Goal: Task Accomplishment & Management: Complete application form

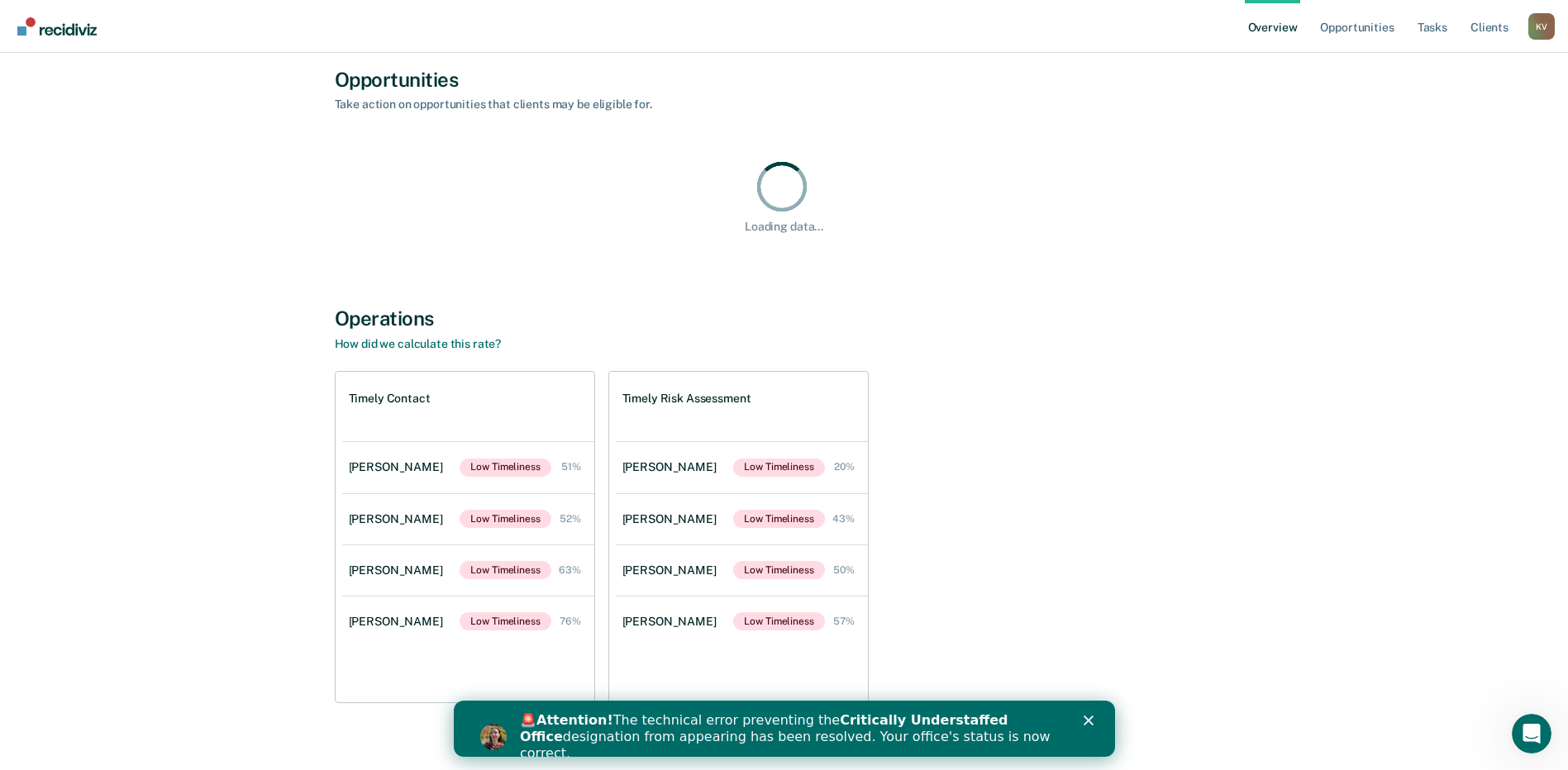
scroll to position [132, 0]
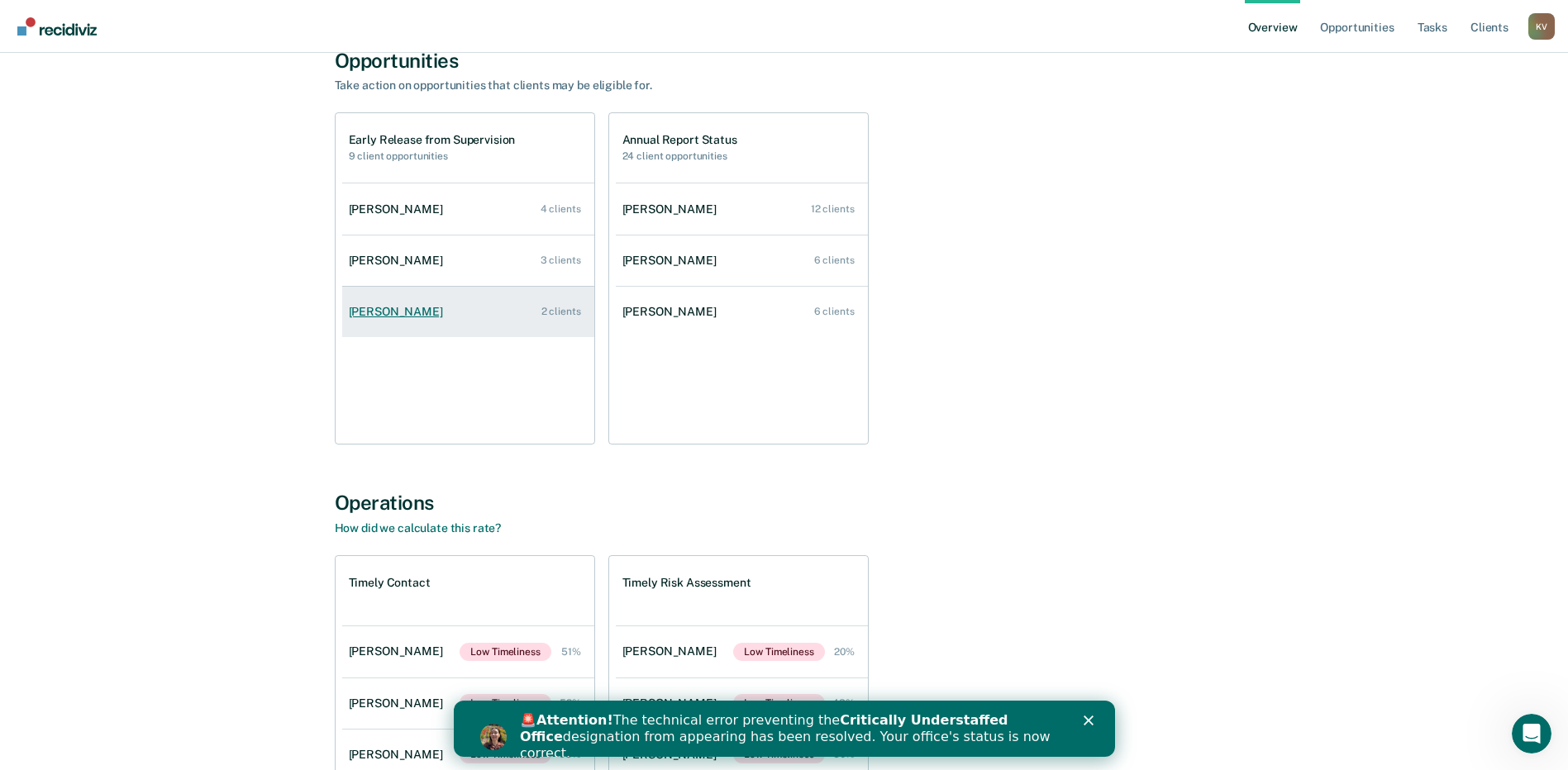
click at [410, 306] on div "[PERSON_NAME]" at bounding box center [399, 312] width 100 height 14
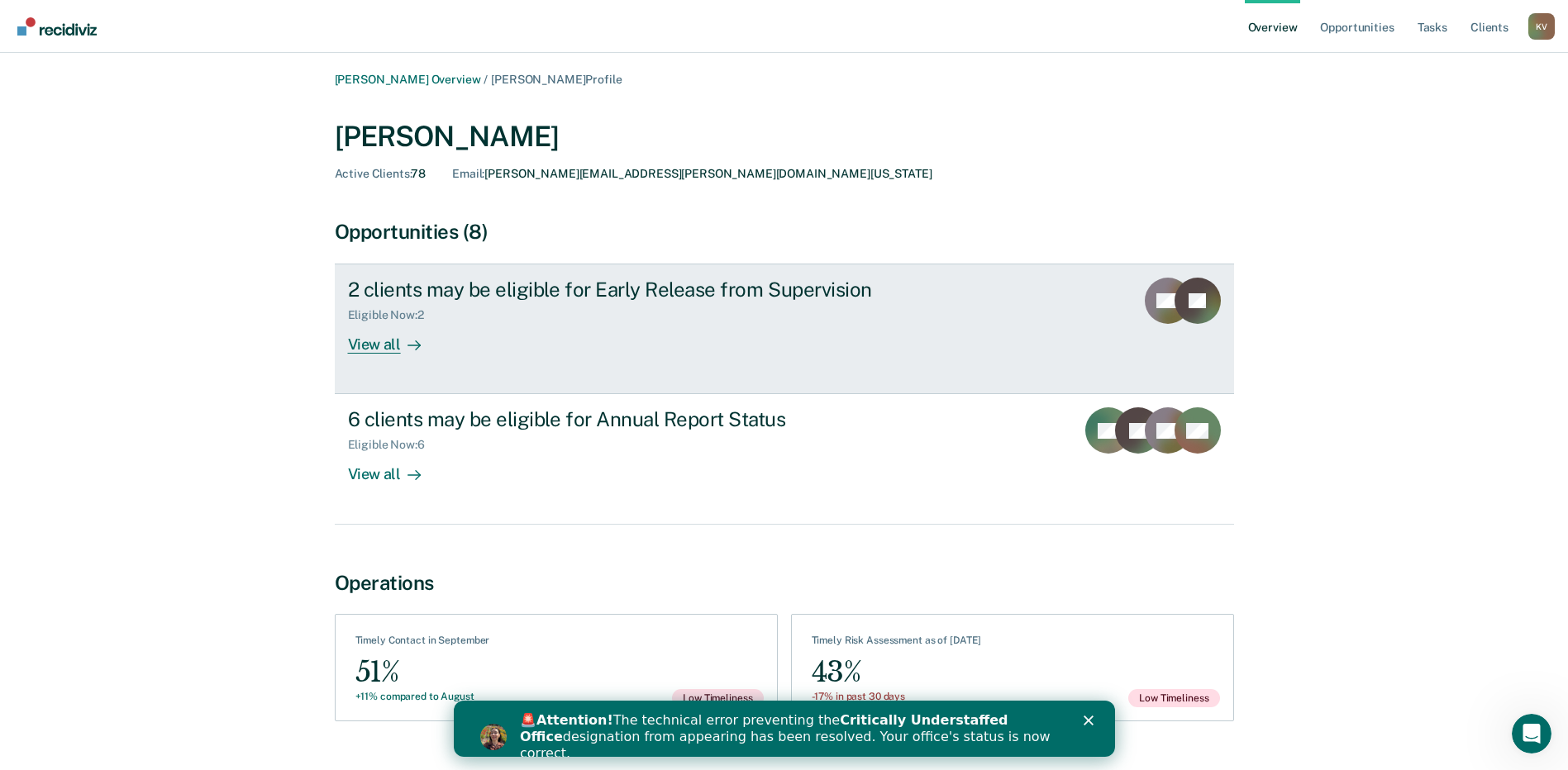
click at [390, 333] on div "View all" at bounding box center [394, 338] width 93 height 32
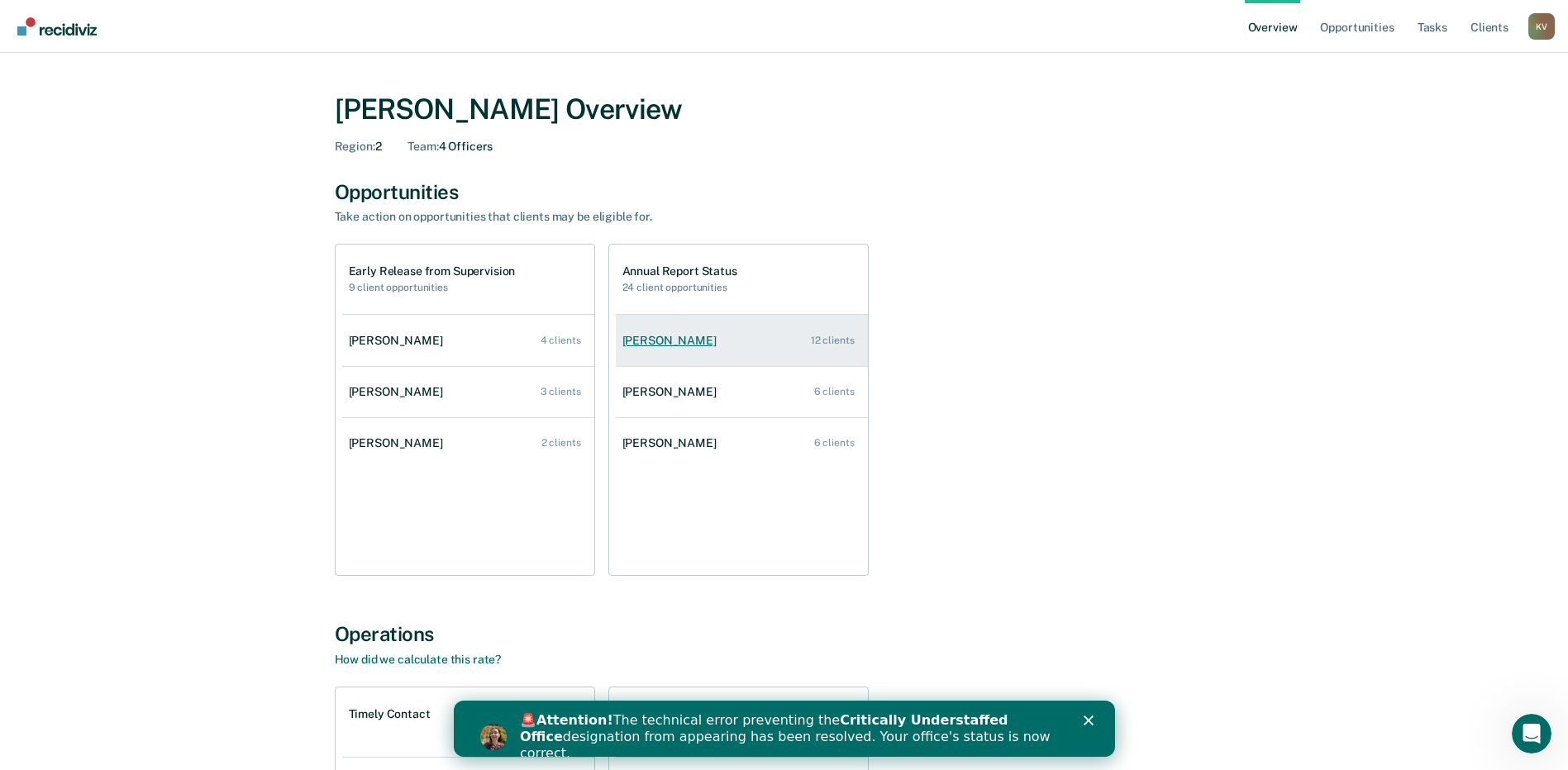
click at [702, 342] on div "[PERSON_NAME]" at bounding box center [672, 340] width 100 height 14
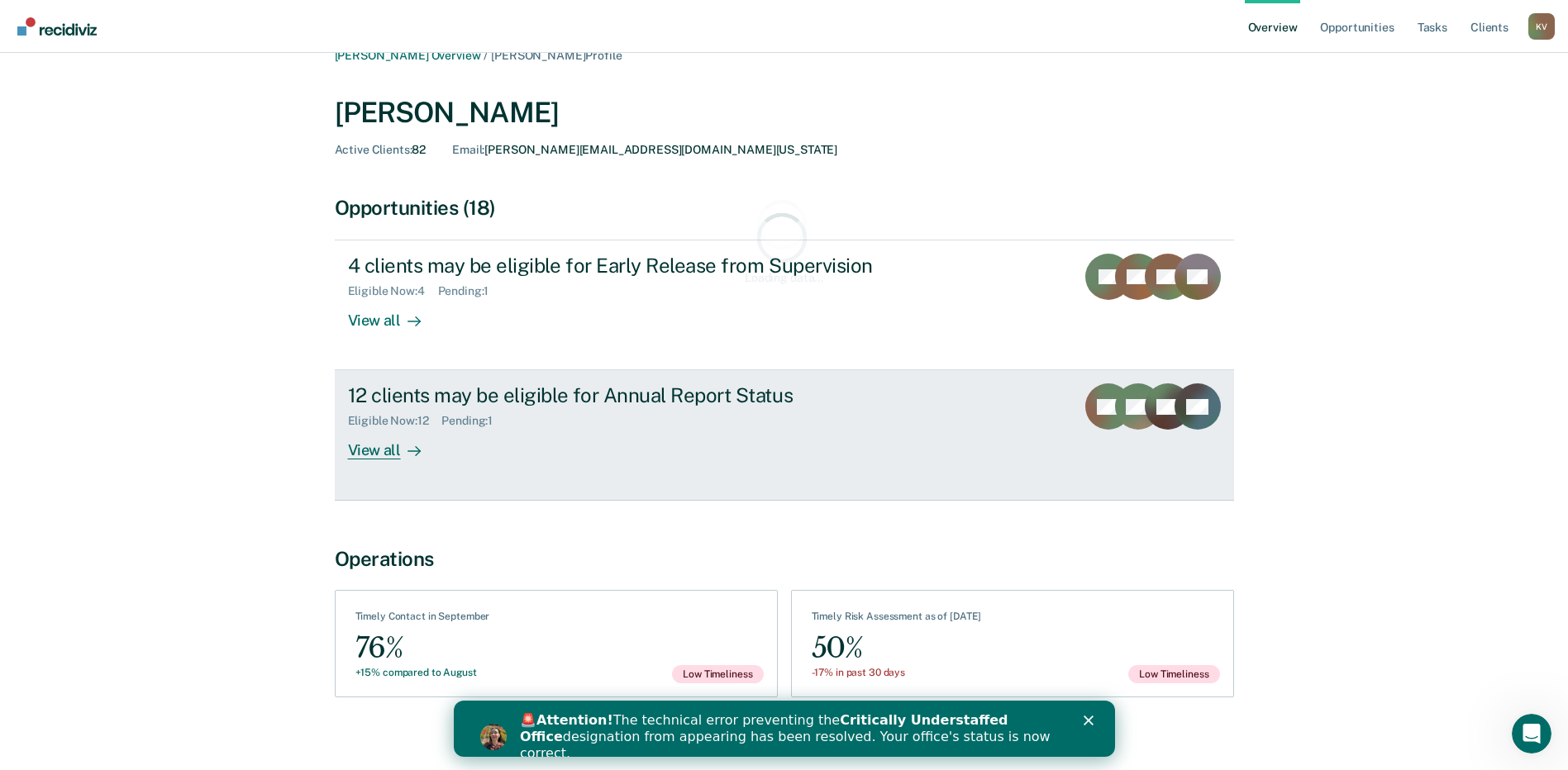
scroll to position [37, 0]
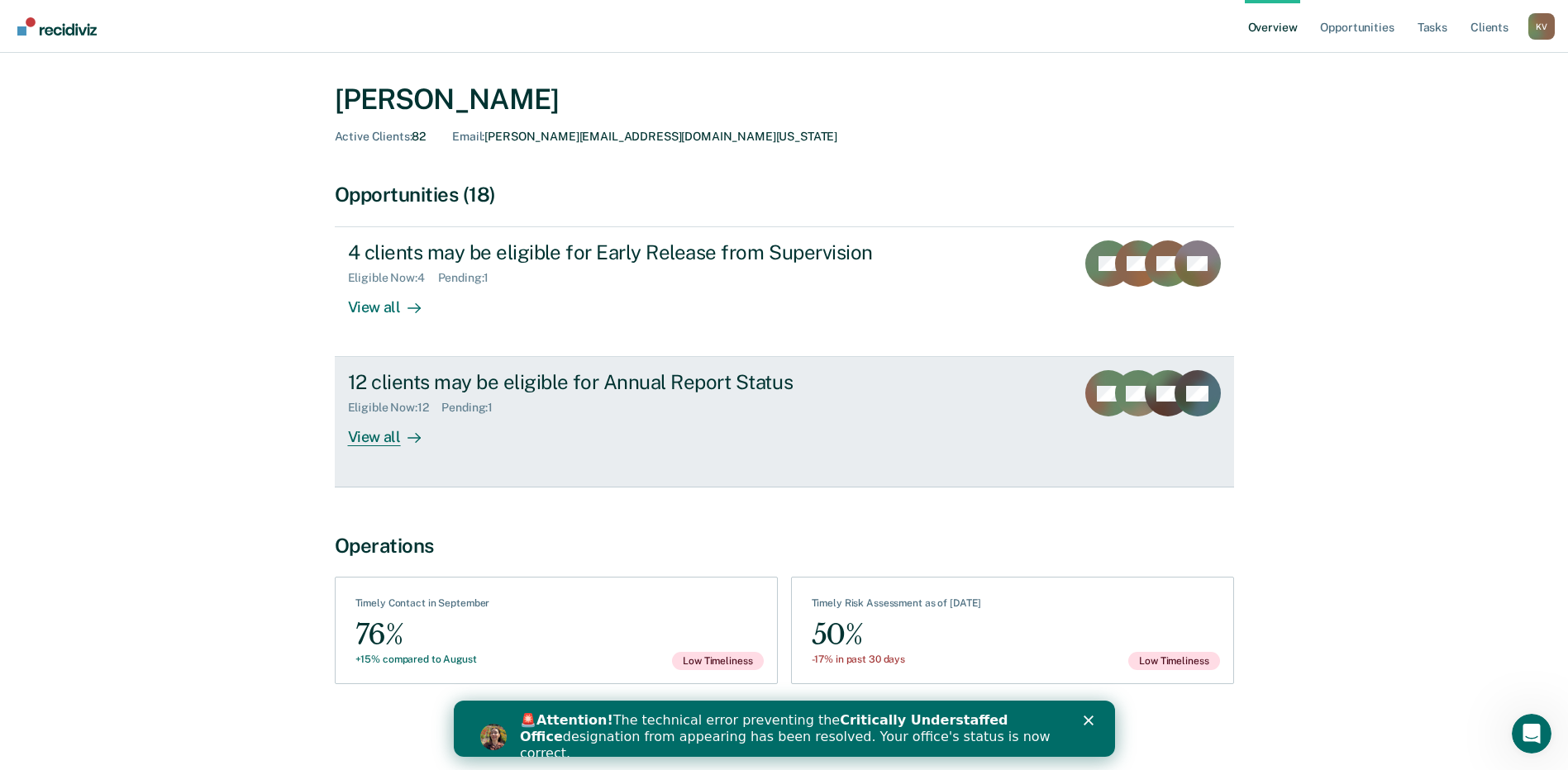
click at [685, 386] on div "12 clients may be eligible for Annual Report Status" at bounding box center [638, 382] width 580 height 24
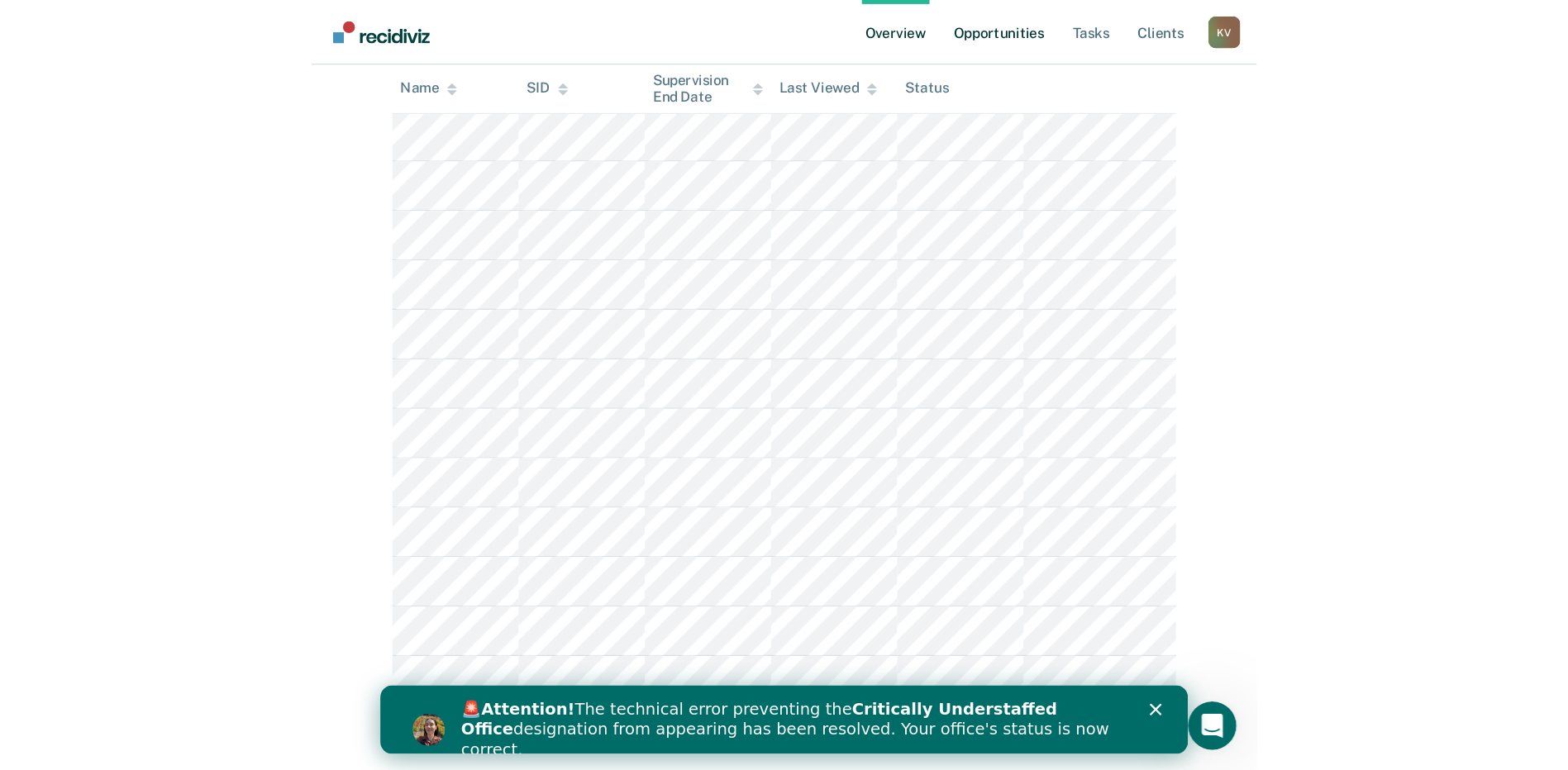
scroll to position [169, 0]
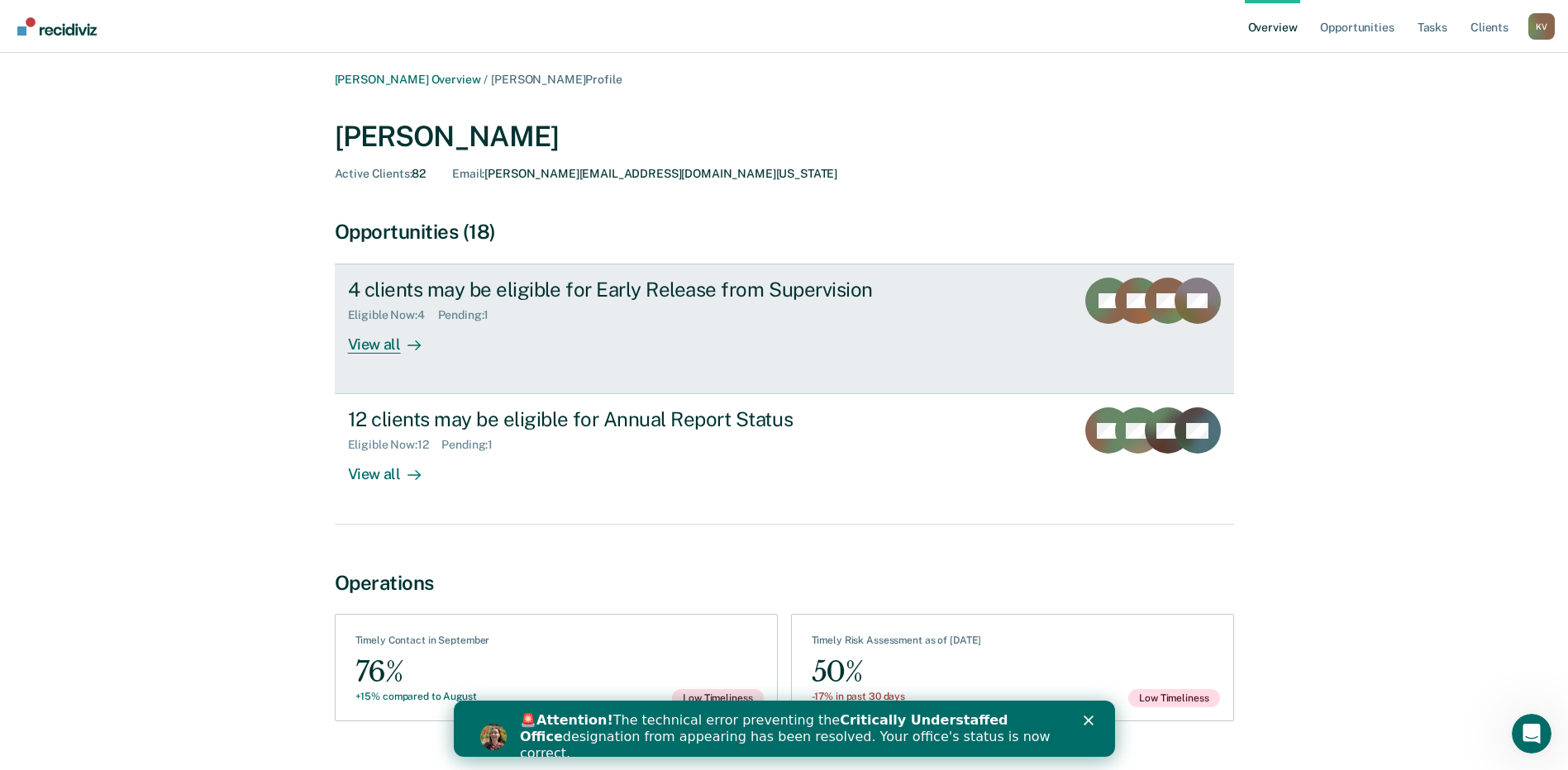
click at [946, 311] on div "4 clients may be eligible for Early Release from Supervision Eligible Now : 4 P…" at bounding box center [658, 316] width 620 height 76
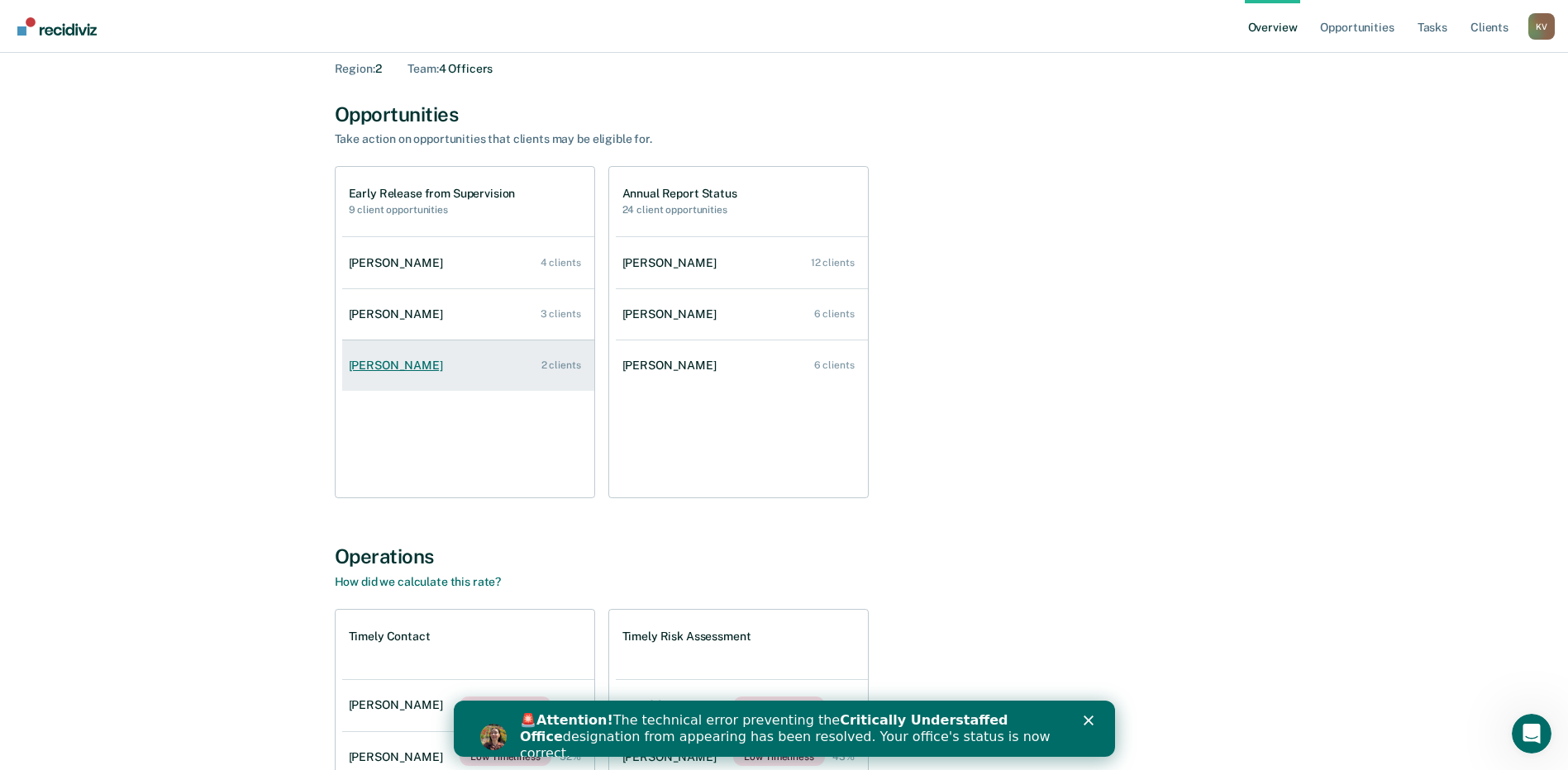
scroll to position [49, 0]
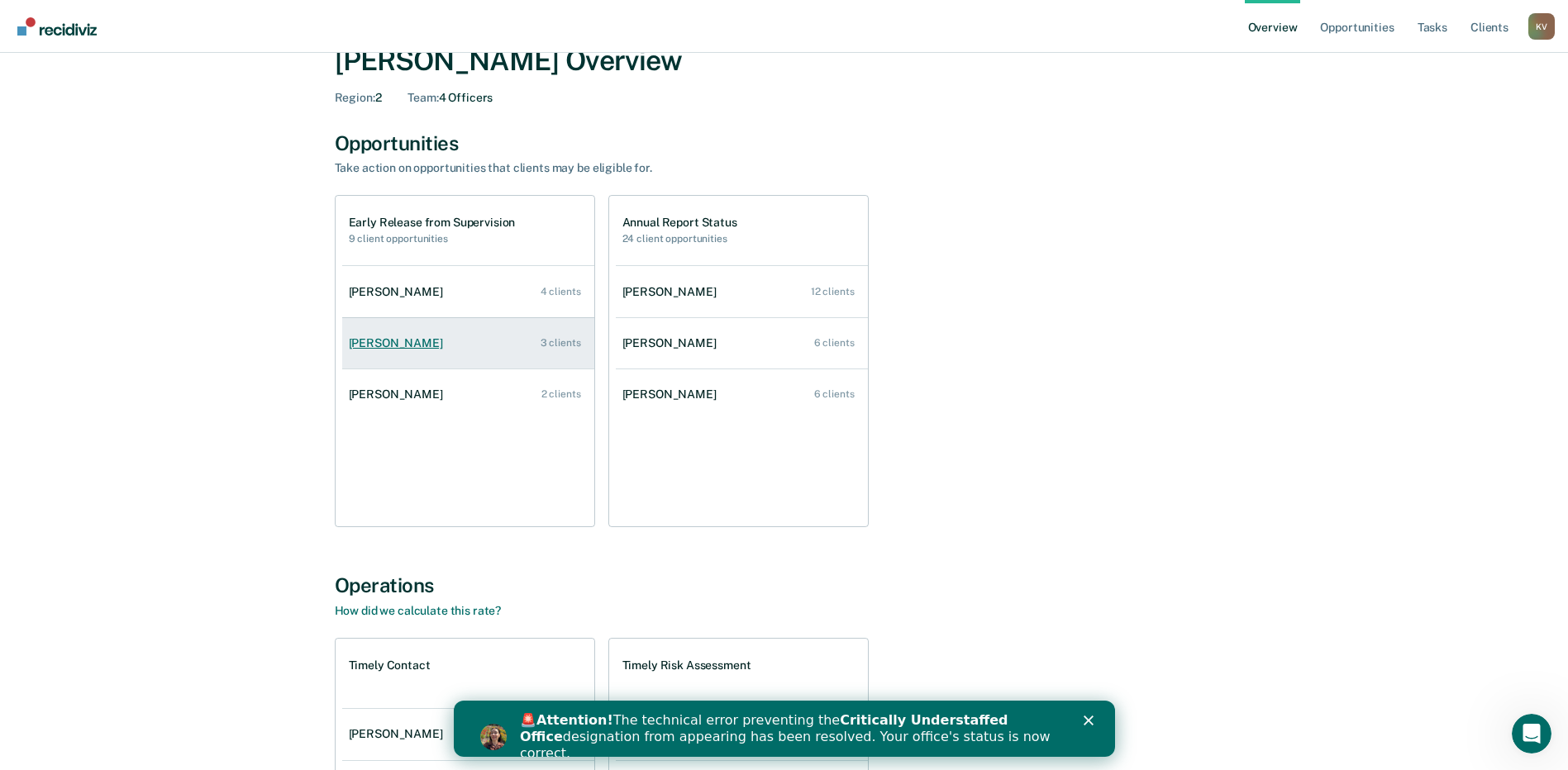
click at [410, 349] on div "[PERSON_NAME]" at bounding box center [399, 343] width 100 height 14
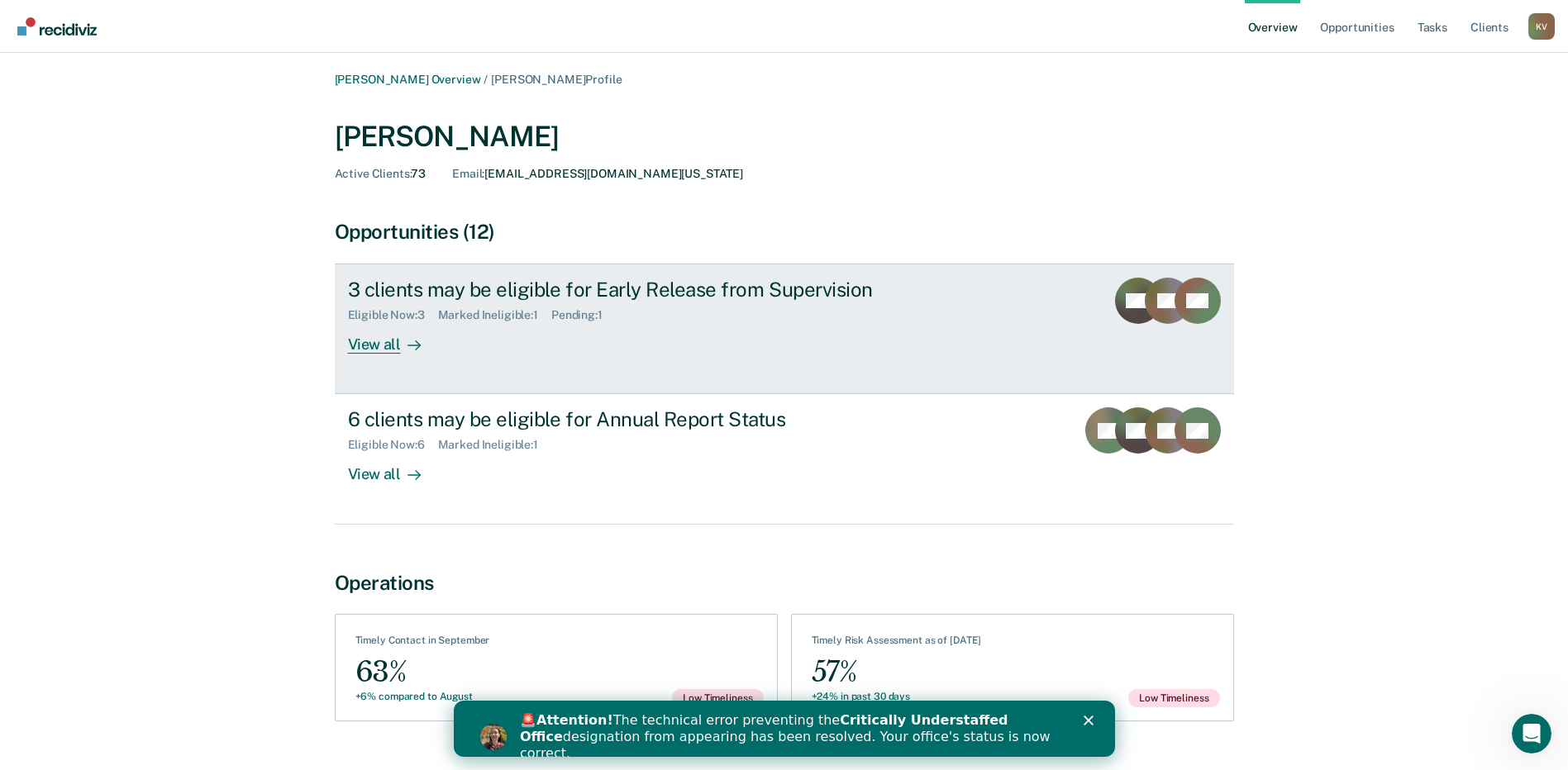
click at [363, 346] on div "View all" at bounding box center [394, 338] width 93 height 32
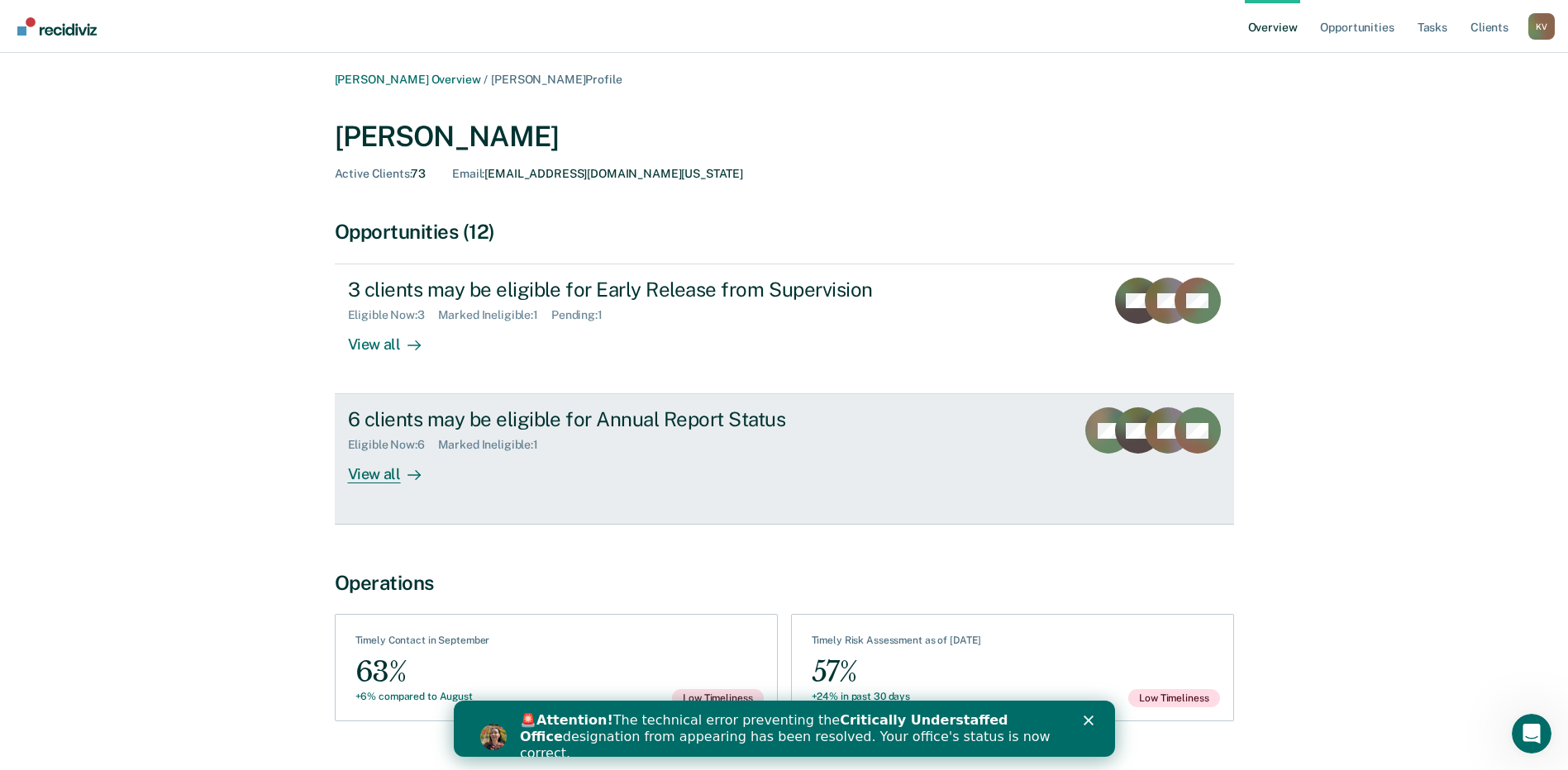
click at [674, 450] on div "Eligible Now : 6 Marked Ineligible : 1" at bounding box center [638, 441] width 580 height 20
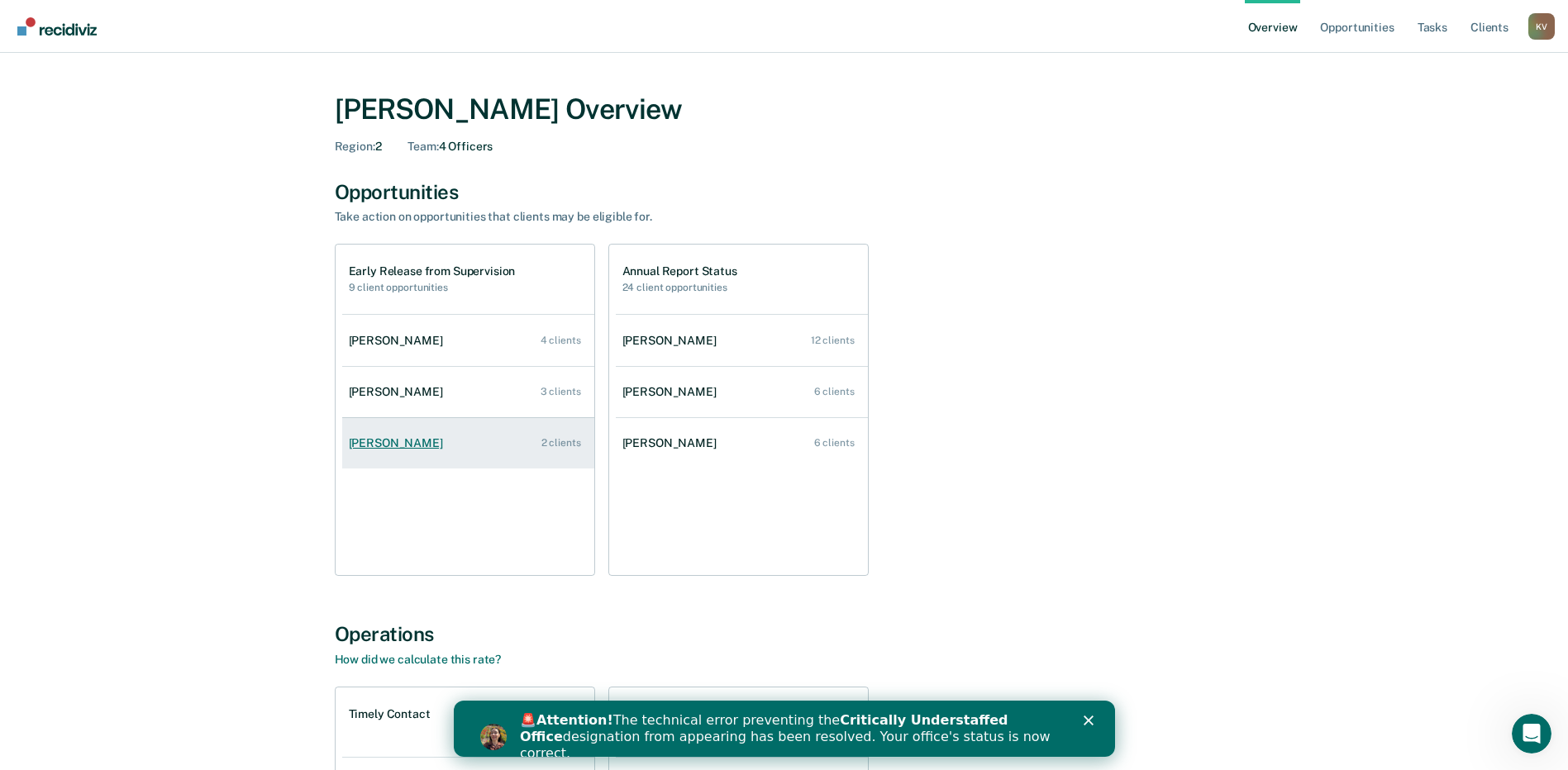
click at [399, 437] on div "[PERSON_NAME]" at bounding box center [399, 443] width 100 height 14
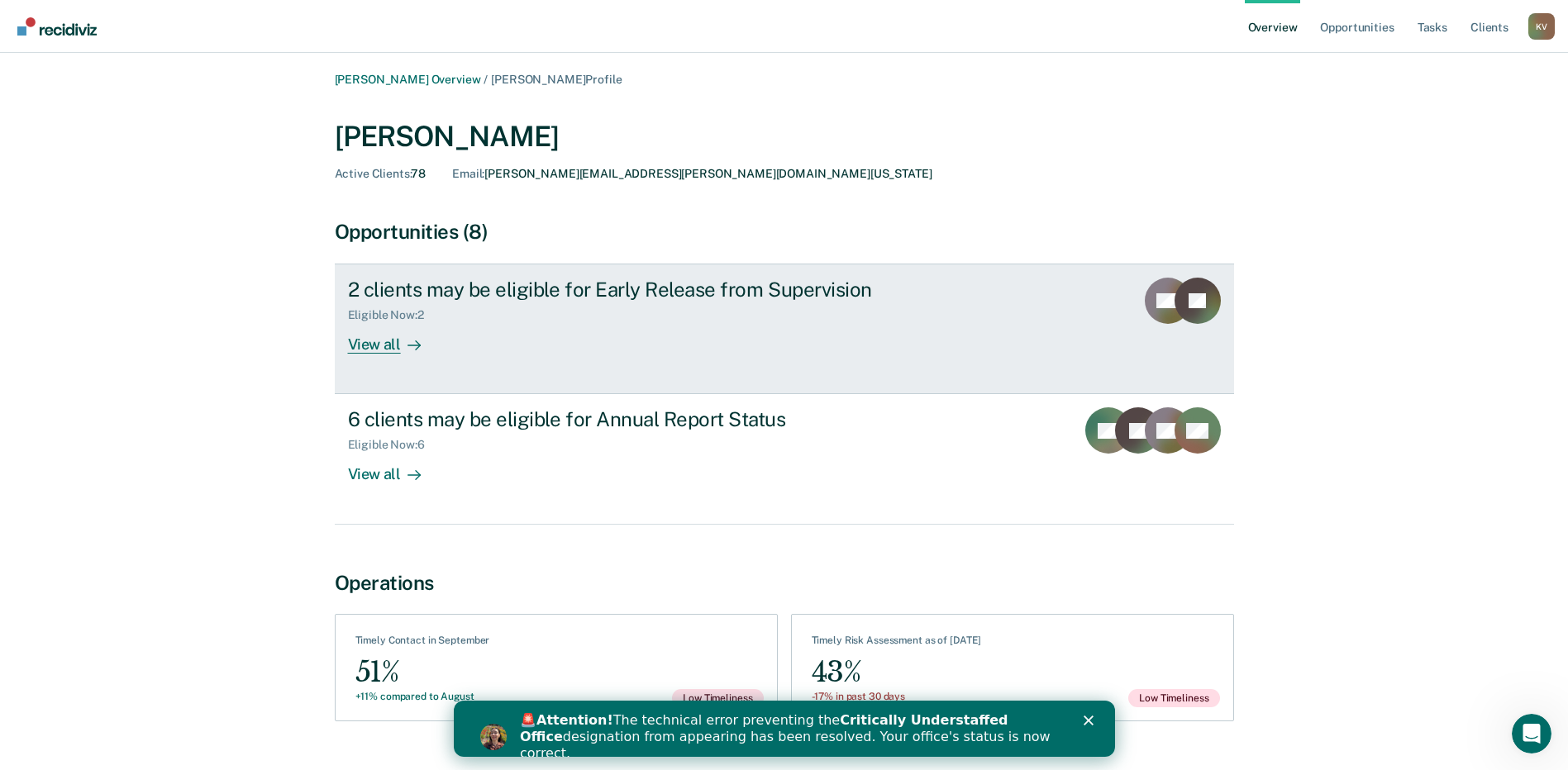
drag, startPoint x: 883, startPoint y: 135, endPoint x: 648, endPoint y: 300, distance: 287.1
click at [648, 300] on div "2 clients may be eligible for Early Release from Supervision" at bounding box center [638, 289] width 580 height 24
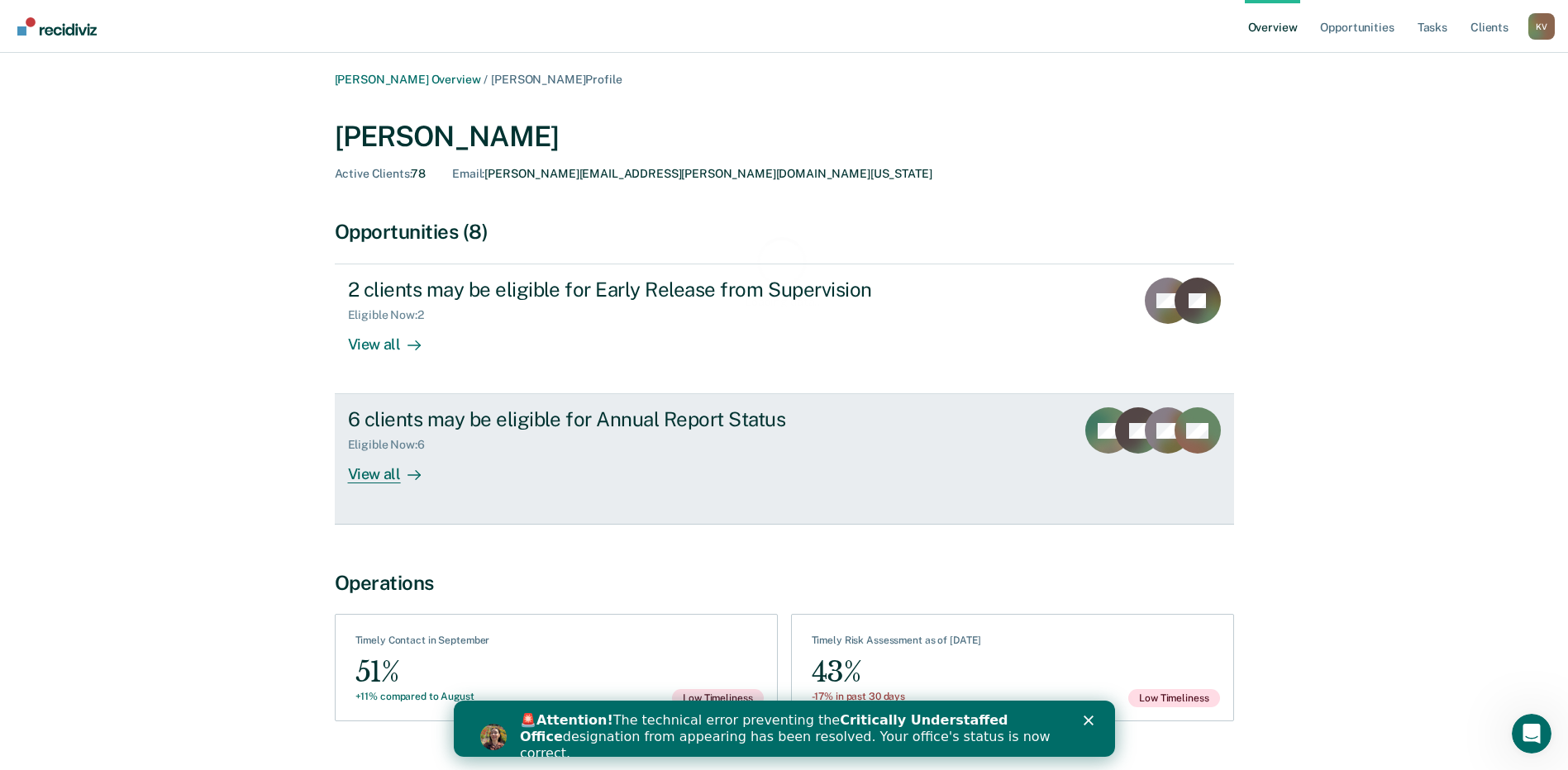
click at [670, 464] on div "6 clients may be eligible for Annual Report Status Eligible Now : 6 View all" at bounding box center [658, 445] width 620 height 76
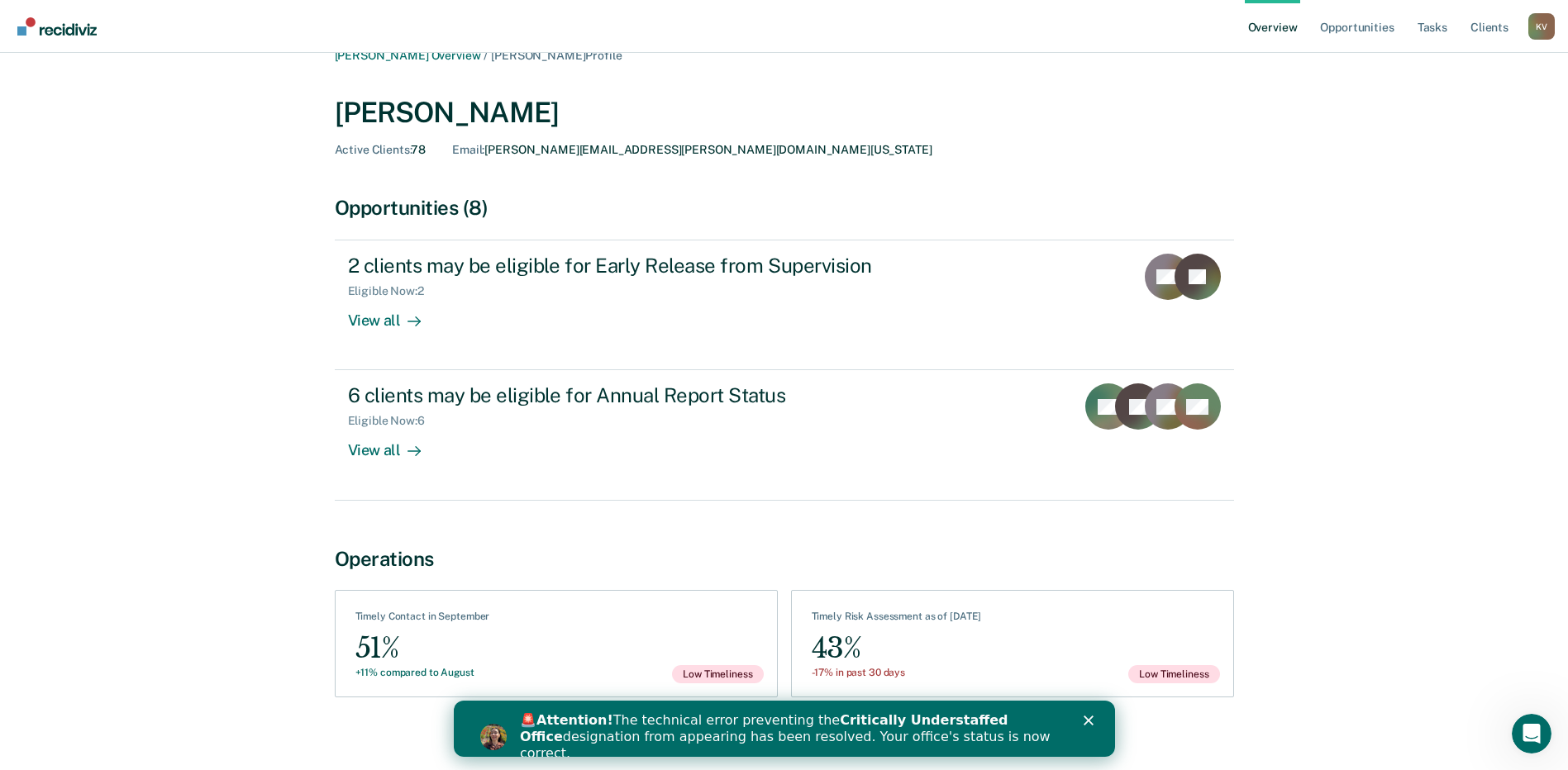
scroll to position [37, 0]
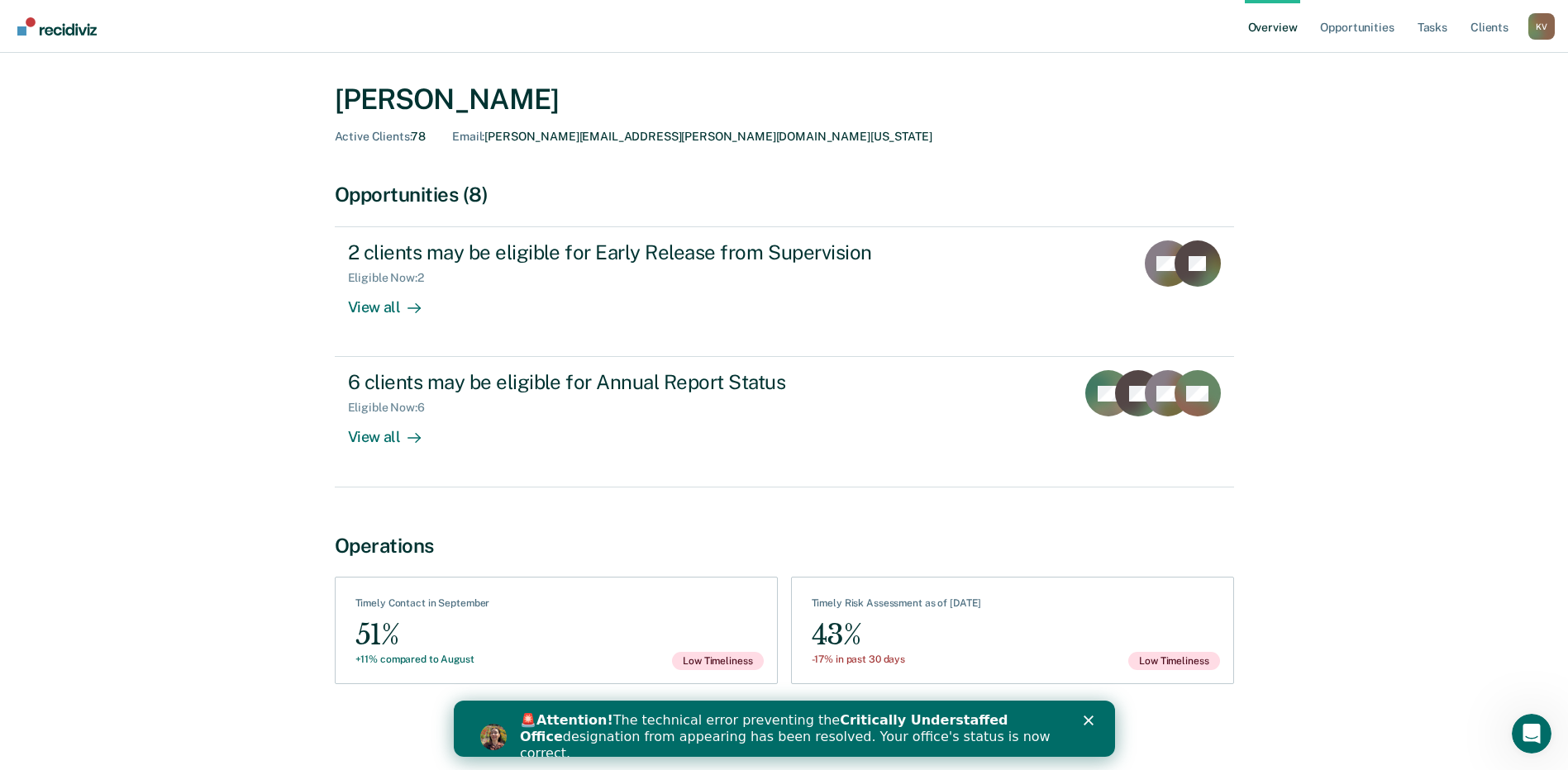
click at [89, 28] on img "Go to Recidiviz Home" at bounding box center [57, 26] width 79 height 19
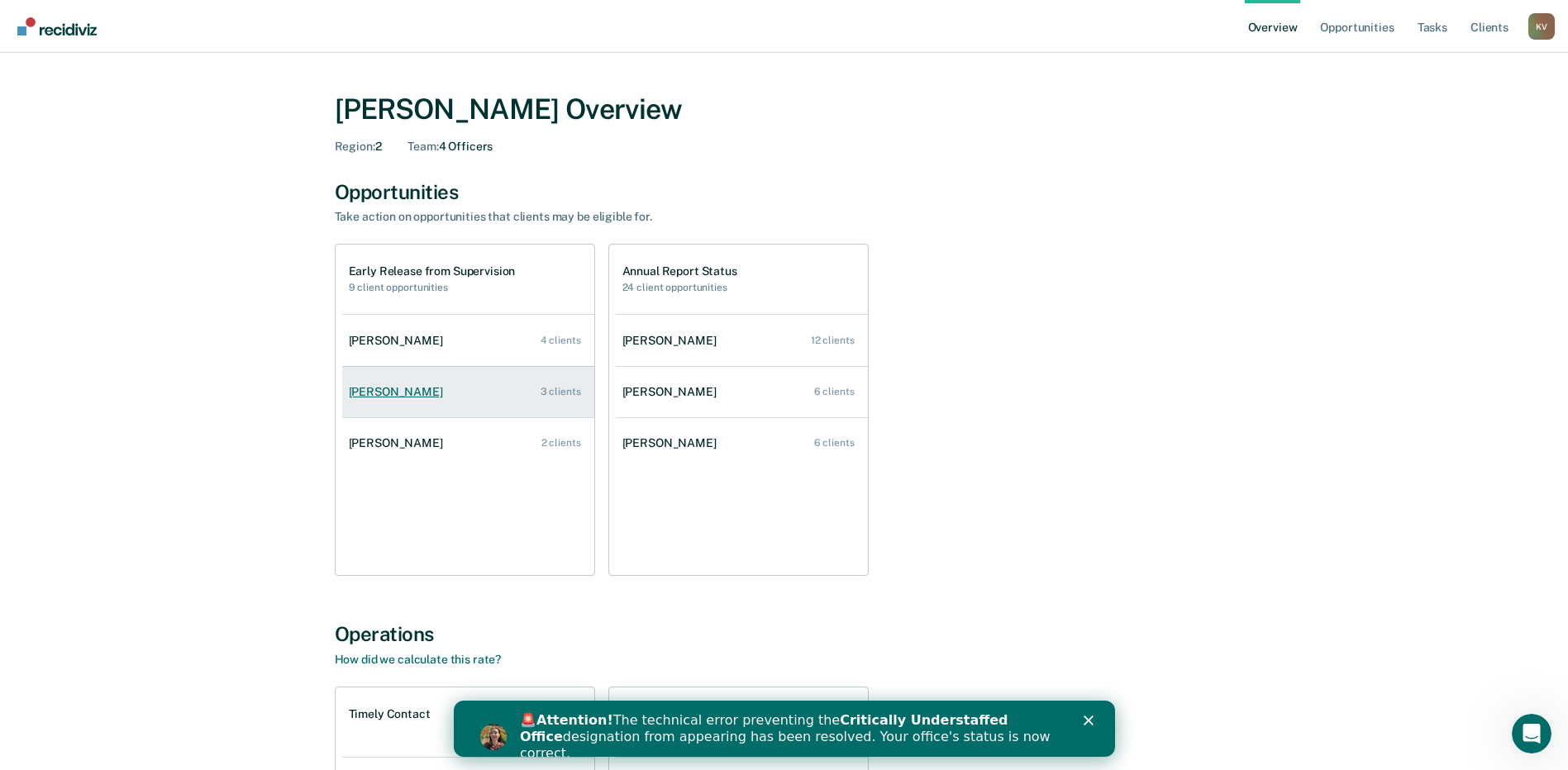
click at [412, 393] on div "[PERSON_NAME]" at bounding box center [399, 392] width 100 height 14
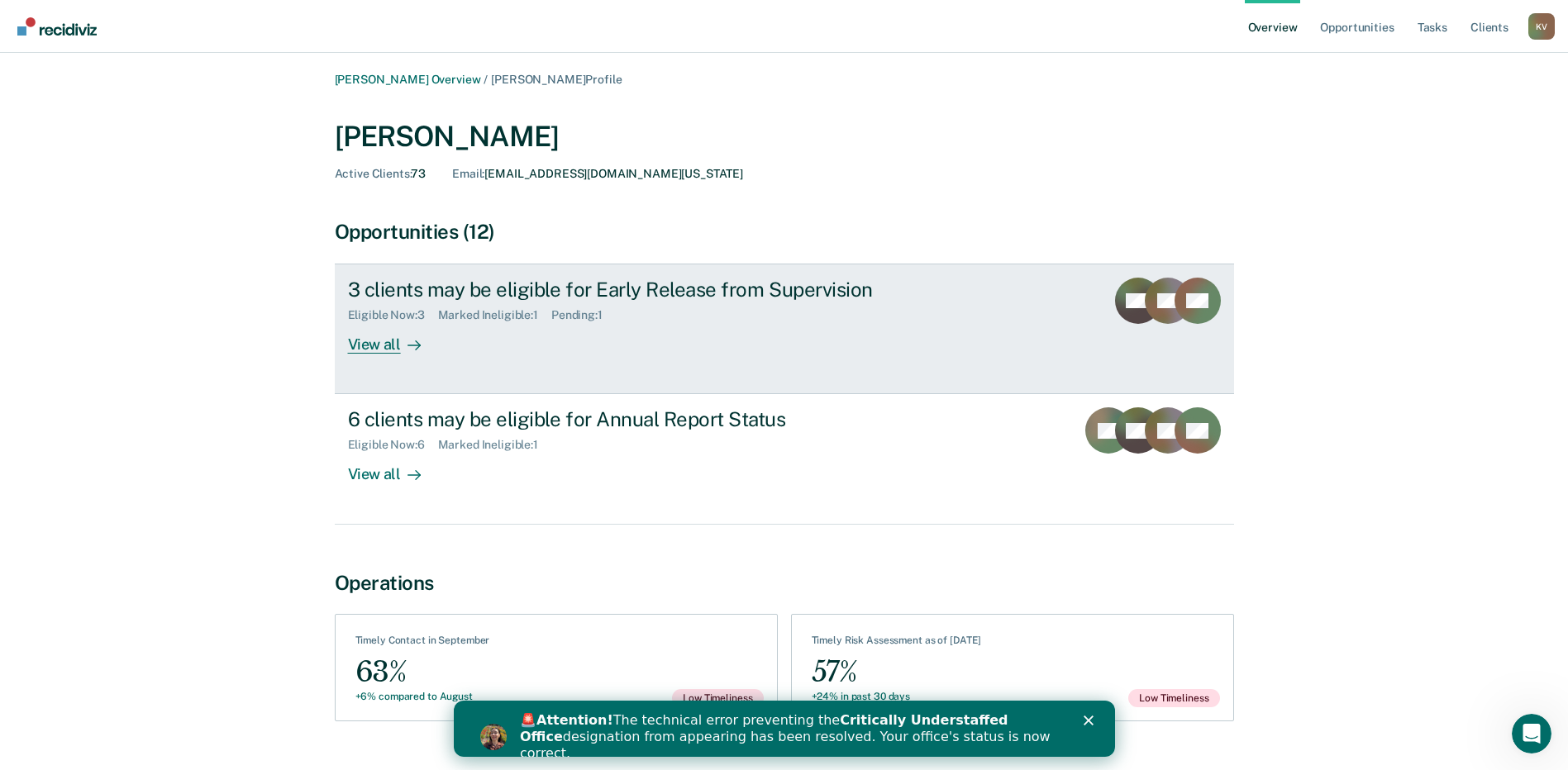
click at [381, 344] on div "View all" at bounding box center [394, 338] width 93 height 32
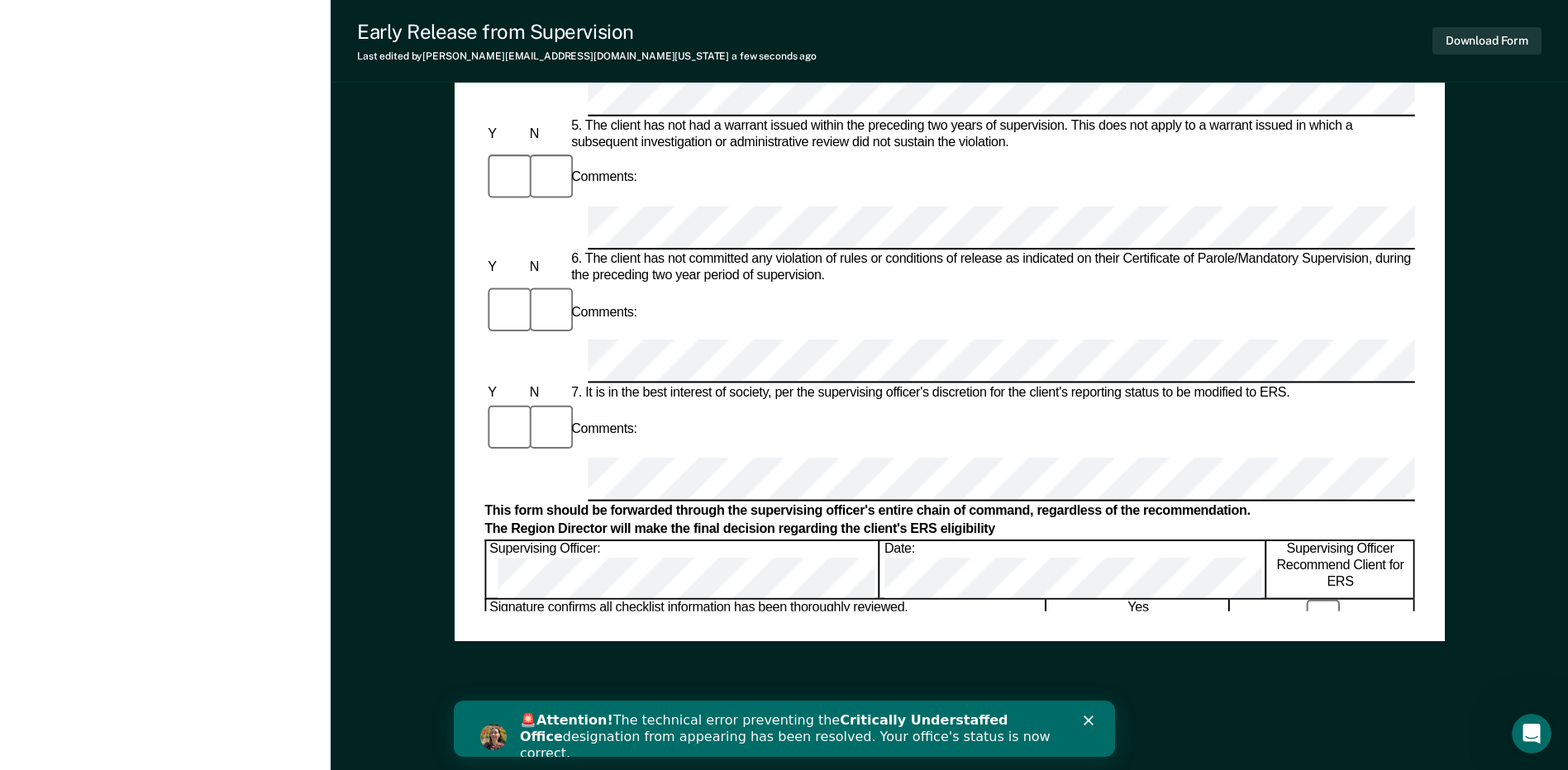
scroll to position [455, 0]
